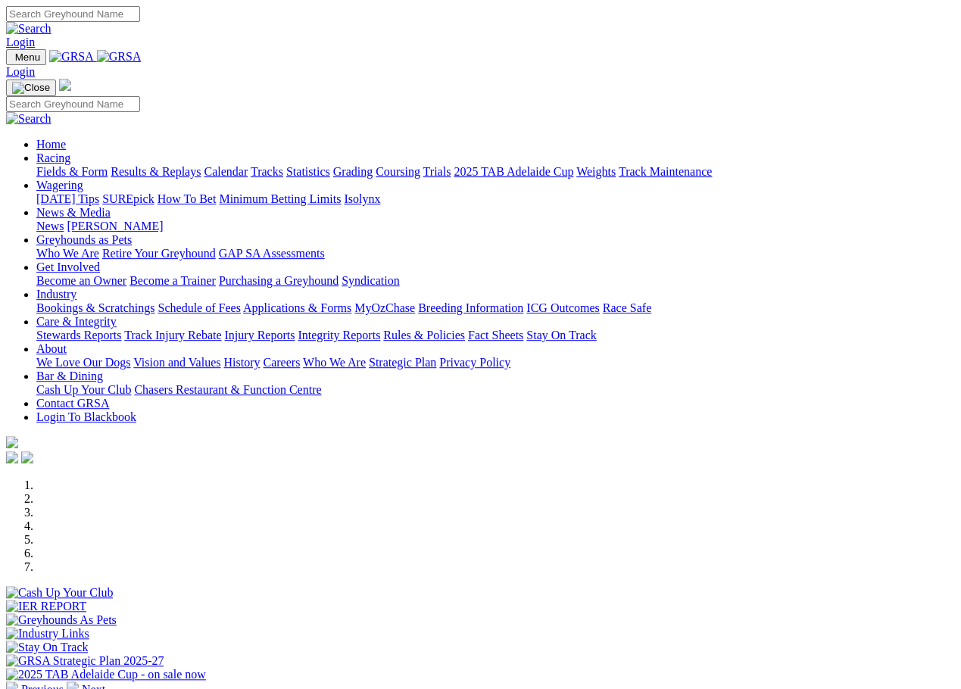
click at [330, 165] on link "Statistics" at bounding box center [308, 171] width 44 height 13
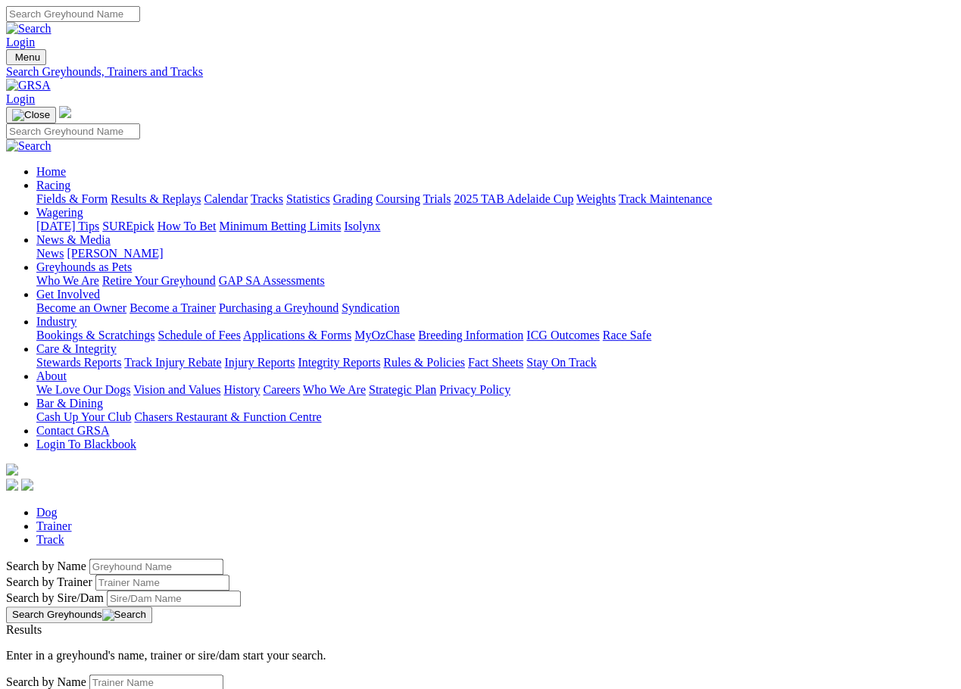
click at [131, 575] on input "Search by Trainer name" at bounding box center [162, 583] width 134 height 16
type input "Marty doyle"
click at [152, 606] on button "Search Greyhounds" at bounding box center [79, 614] width 146 height 17
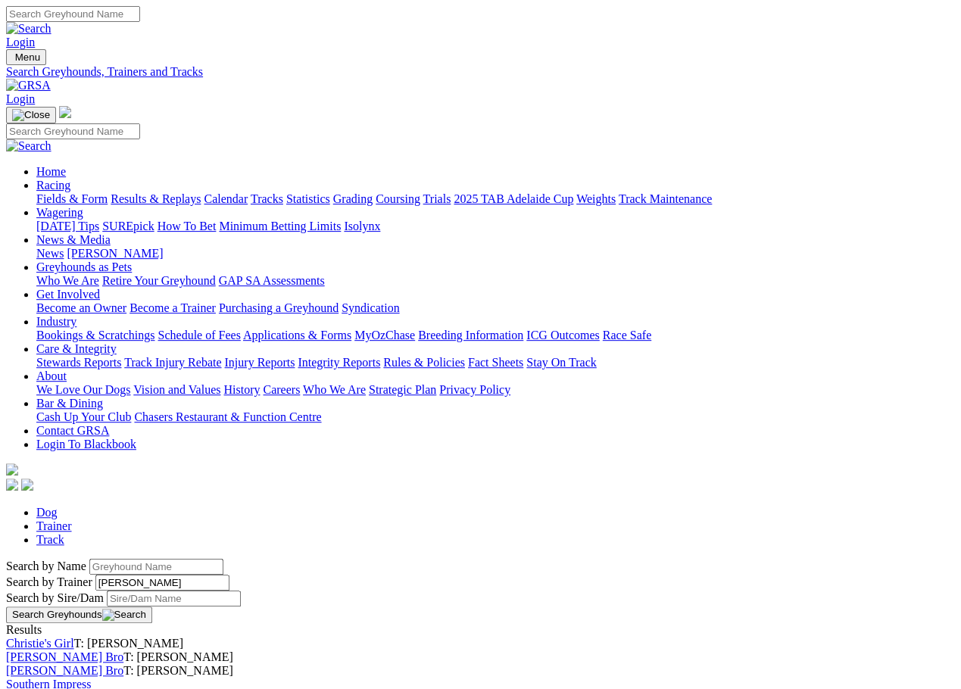
click at [72, 519] on link "Trainer" at bounding box center [54, 525] width 36 height 13
type input "marty doyle"
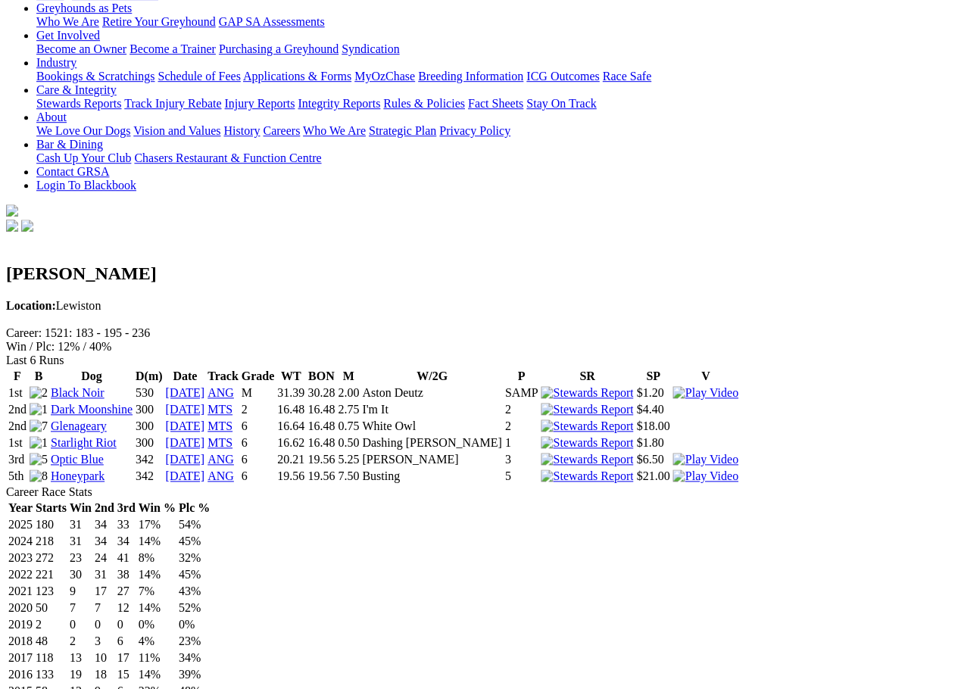
scroll to position [257, 0]
